Goal: Navigation & Orientation: Find specific page/section

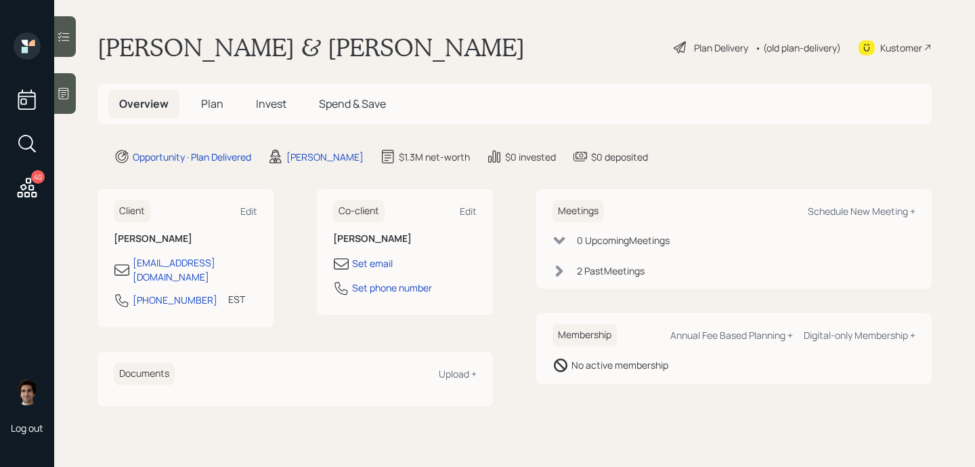
click at [695, 50] on div "Plan Delivery" at bounding box center [721, 48] width 54 height 14
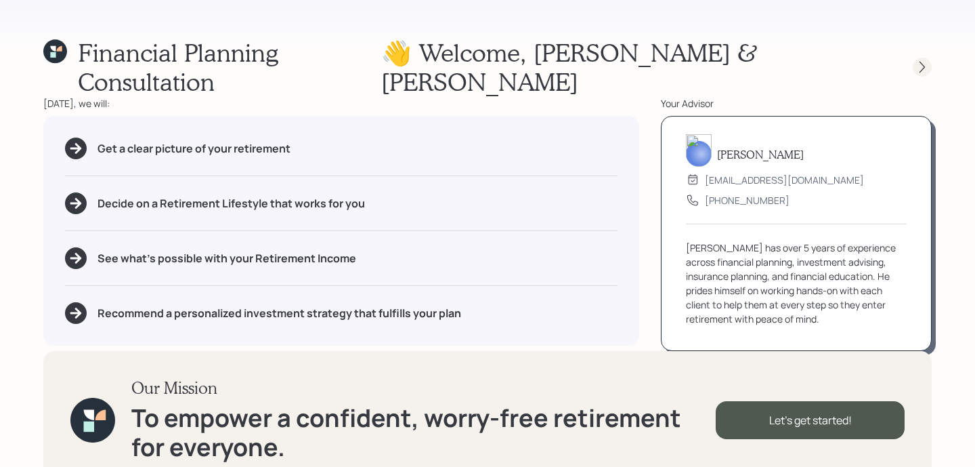
click at [918, 60] on icon at bounding box center [923, 67] width 14 height 14
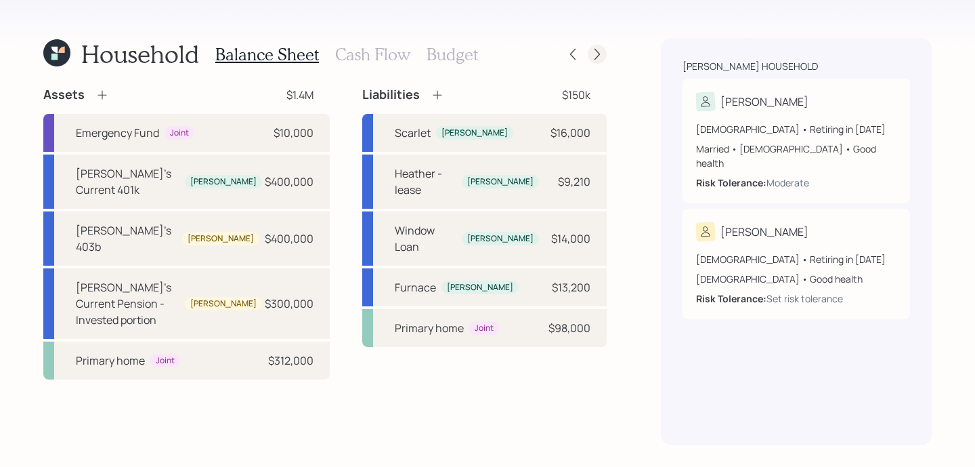
click at [600, 47] on icon at bounding box center [598, 54] width 14 height 14
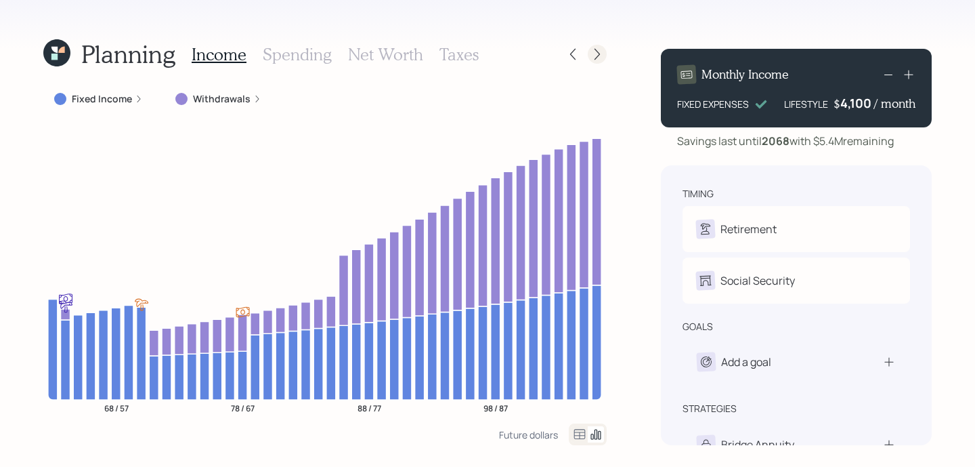
click at [600, 49] on icon at bounding box center [598, 54] width 14 height 14
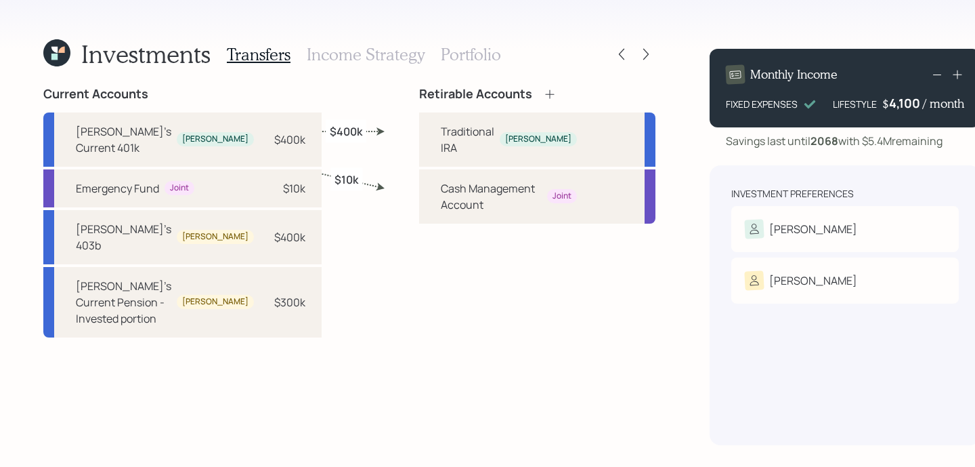
click at [639, 49] on icon at bounding box center [646, 54] width 14 height 14
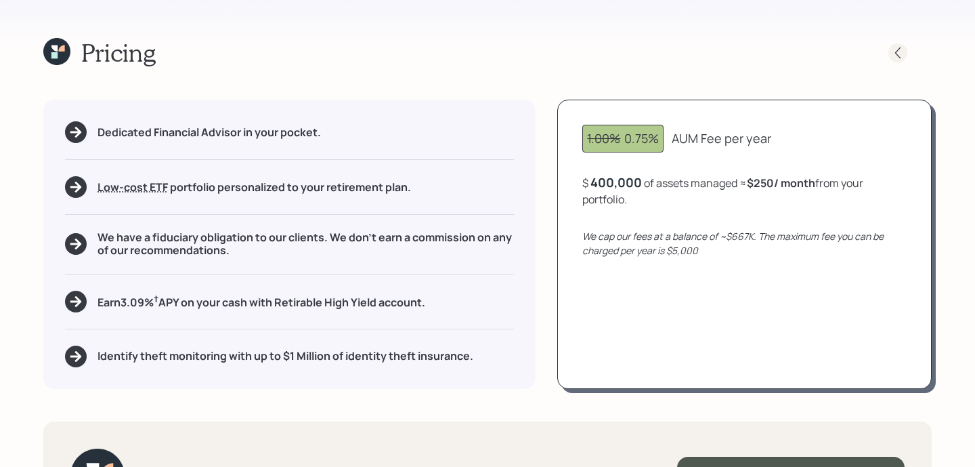
click at [906, 51] on div at bounding box center [898, 52] width 19 height 19
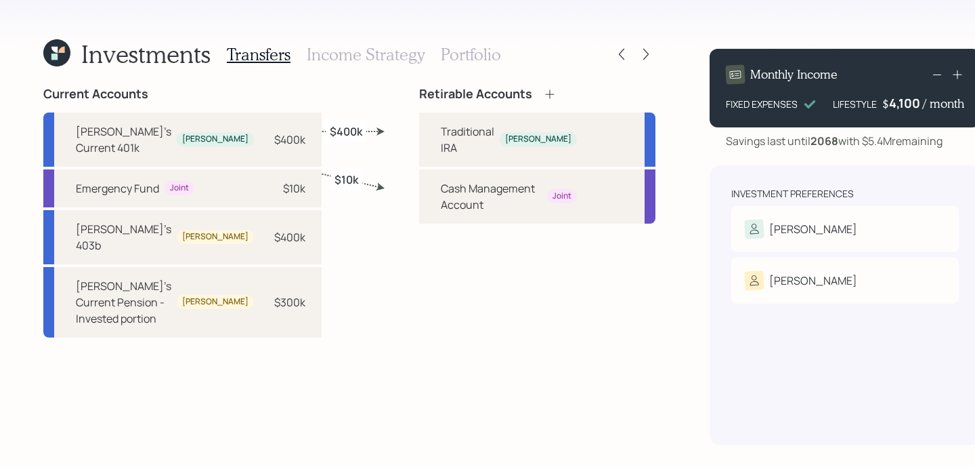
click at [403, 51] on h3 "Income Strategy" at bounding box center [366, 55] width 118 height 20
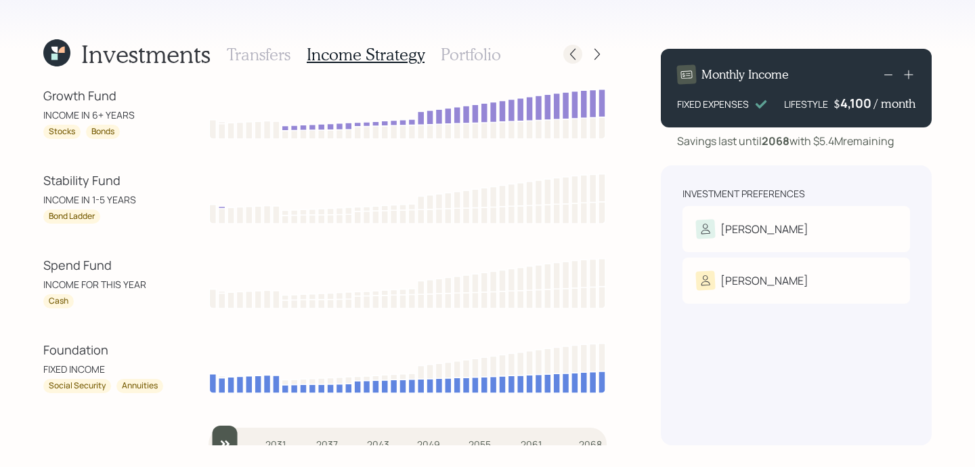
click at [570, 52] on icon at bounding box center [573, 54] width 14 height 14
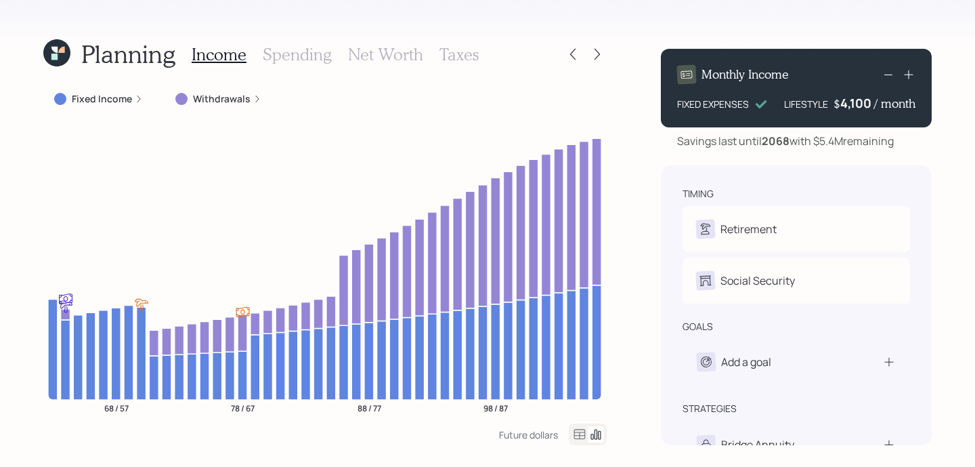
click at [570, 52] on icon at bounding box center [573, 54] width 14 height 14
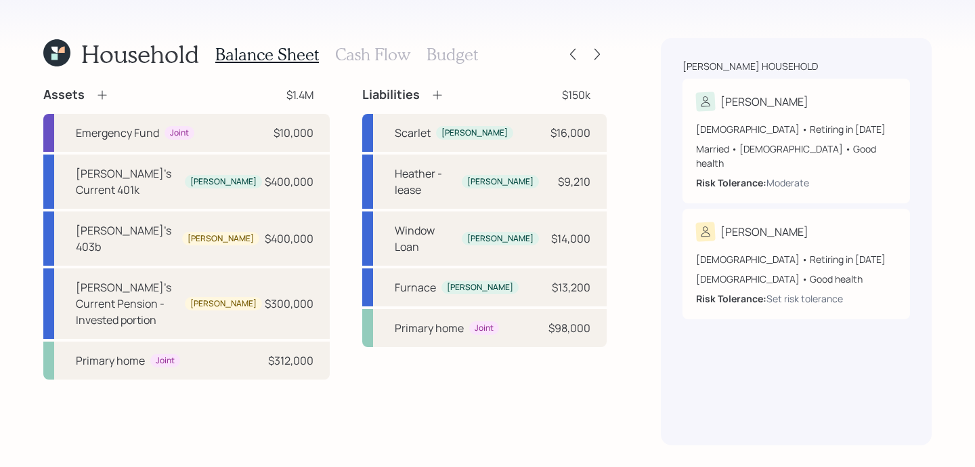
click at [570, 52] on icon at bounding box center [573, 54] width 14 height 14
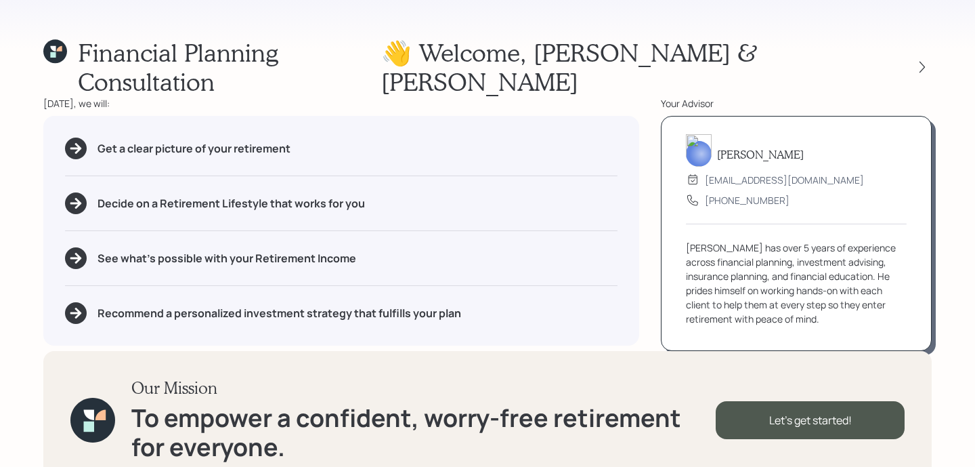
click at [54, 47] on icon at bounding box center [52, 48] width 5 height 5
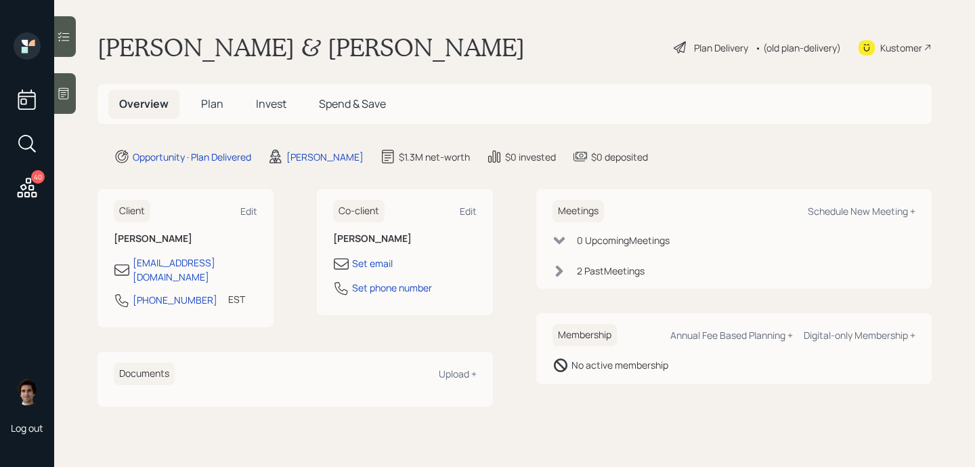
click at [218, 108] on span "Plan" at bounding box center [212, 103] width 22 height 15
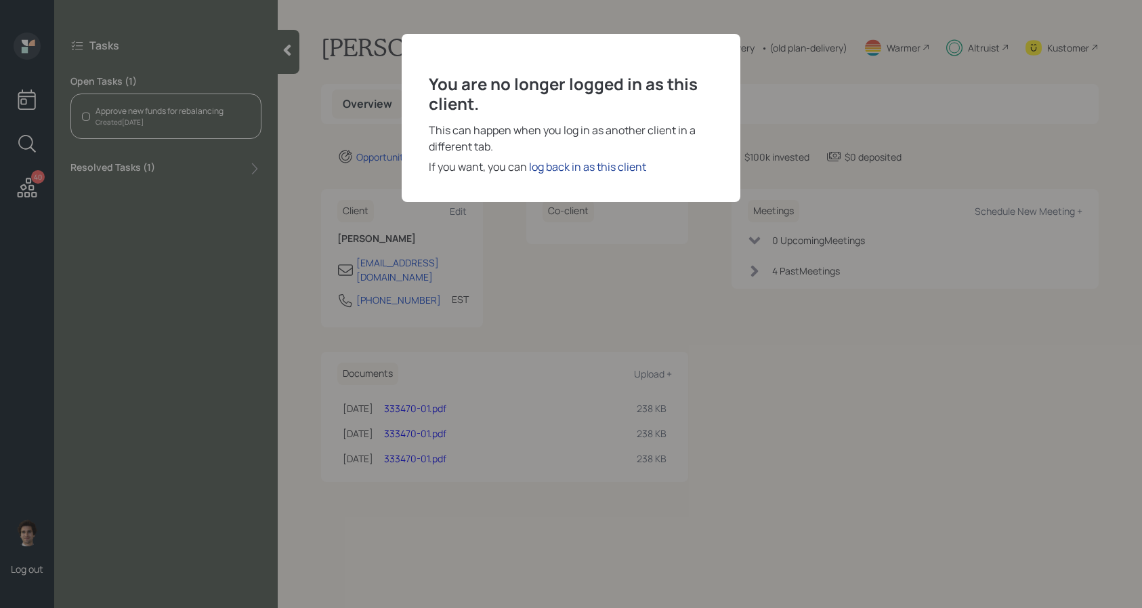
click at [614, 165] on div "log back in as this client" at bounding box center [587, 166] width 117 height 16
